Goal: Obtain resource: Obtain resource

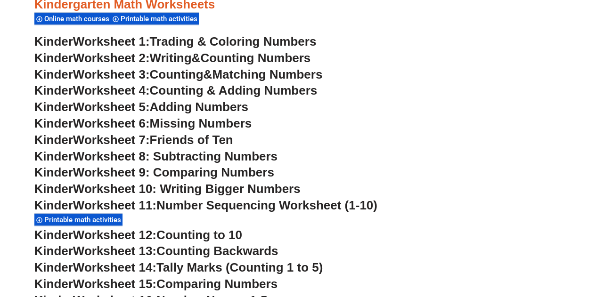
scroll to position [468, 0]
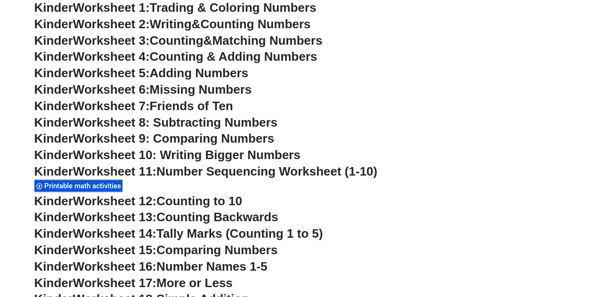
click at [193, 74] on span "Adding Numbers" at bounding box center [199, 73] width 98 height 14
click at [242, 121] on span "Worksheet 8: Subtracting Numbers" at bounding box center [175, 122] width 204 height 14
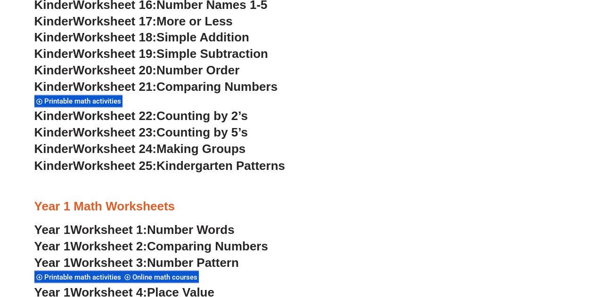
scroll to position [750, 0]
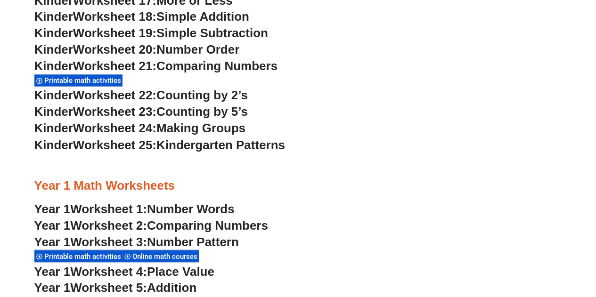
click at [126, 145] on span "Worksheet 25:" at bounding box center [114, 144] width 83 height 14
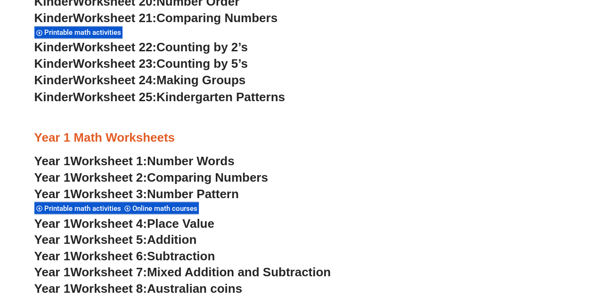
scroll to position [892, 0]
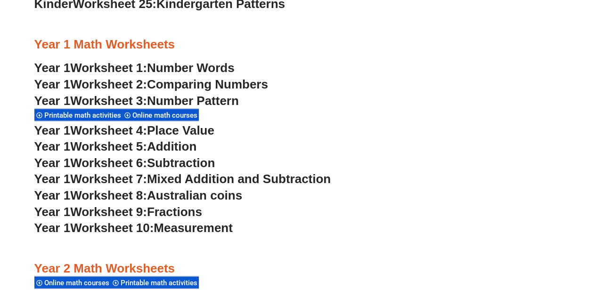
click at [182, 149] on span "Addition" at bounding box center [171, 146] width 49 height 14
click at [234, 179] on span "Mixed Addition and Subtraction" at bounding box center [239, 178] width 184 height 14
click at [187, 149] on span "Addition" at bounding box center [171, 146] width 49 height 14
click at [186, 164] on span "Subtraction" at bounding box center [181, 162] width 68 height 14
click at [233, 178] on span "Mixed Addition and Subtraction" at bounding box center [239, 178] width 184 height 14
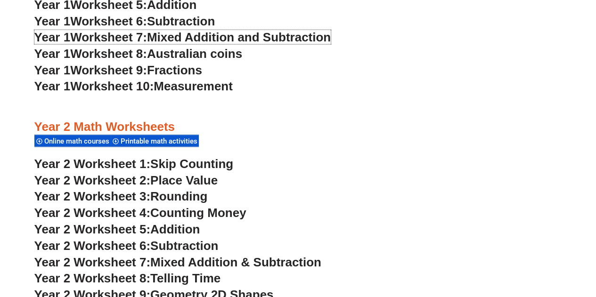
scroll to position [1127, 0]
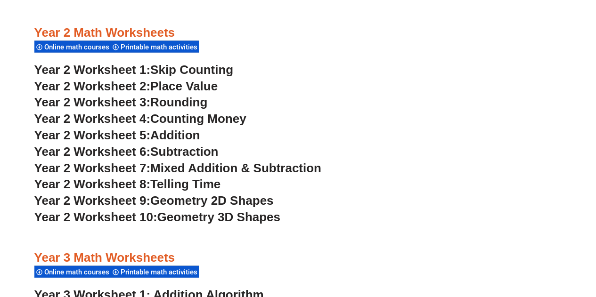
click at [182, 134] on span "Addition" at bounding box center [174, 135] width 49 height 14
click at [193, 153] on span "Subtraction" at bounding box center [184, 152] width 68 height 14
click at [224, 165] on span "Mixed Addition & Subtraction" at bounding box center [235, 168] width 171 height 14
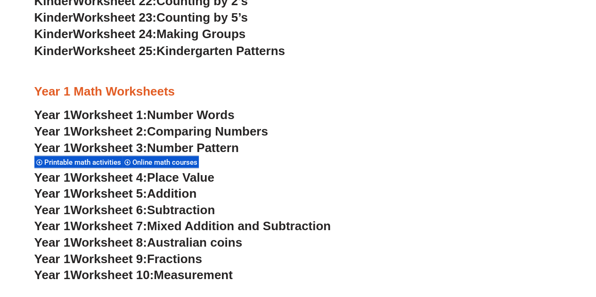
scroll to position [750, 0]
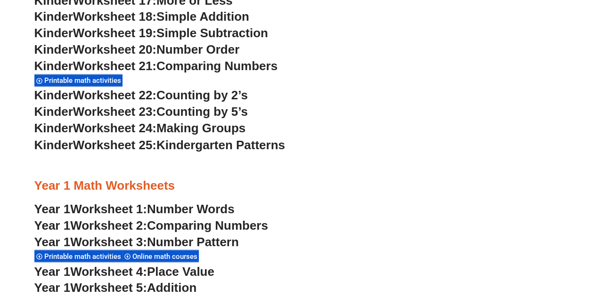
click at [100, 126] on span "Worksheet 24:" at bounding box center [114, 128] width 83 height 14
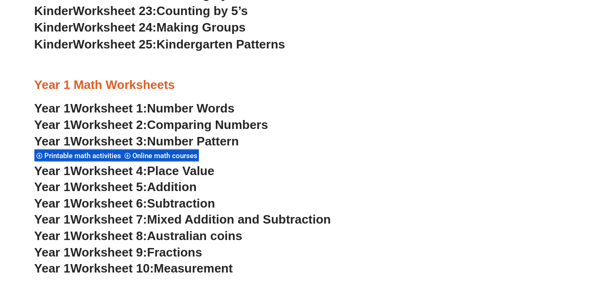
scroll to position [892, 0]
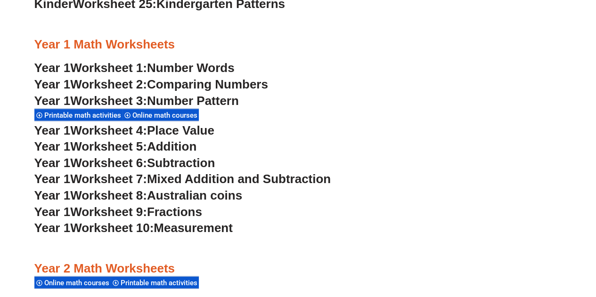
click at [203, 198] on span "Australian coins" at bounding box center [194, 195] width 95 height 14
click at [182, 213] on span "Fractions" at bounding box center [174, 211] width 55 height 14
click at [224, 226] on span "Measurement" at bounding box center [192, 227] width 79 height 14
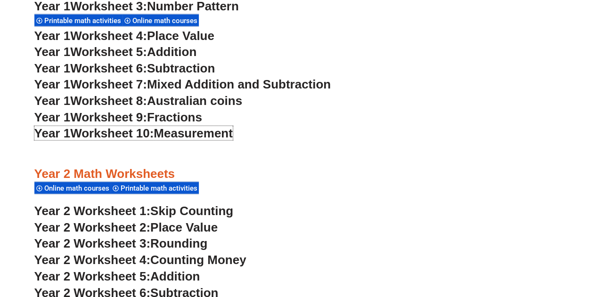
scroll to position [1127, 0]
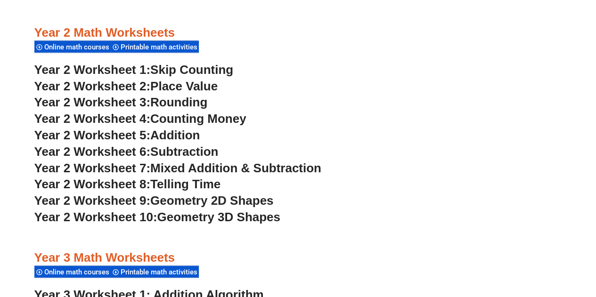
click at [242, 166] on span "Mixed Addition & Subtraction" at bounding box center [235, 168] width 171 height 14
click at [205, 188] on span "Telling Time" at bounding box center [185, 184] width 70 height 14
click at [236, 200] on span "Geometry 2D Shapes" at bounding box center [211, 201] width 123 height 14
click at [249, 214] on span "Geometry 3D Shapes" at bounding box center [218, 217] width 123 height 14
